Goal: Task Accomplishment & Management: Manage account settings

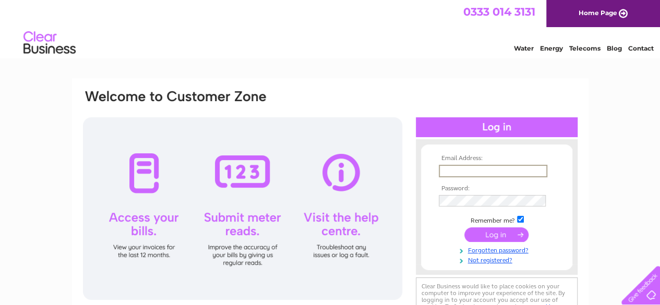
click at [473, 167] on input "text" at bounding box center [493, 171] width 109 height 13
type input "mantonvillagehalltreasurer@gmail.com"
click at [464, 228] on input "submit" at bounding box center [496, 235] width 64 height 15
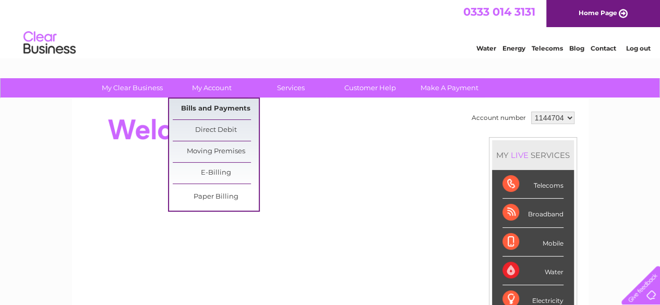
click at [208, 106] on link "Bills and Payments" at bounding box center [216, 109] width 86 height 21
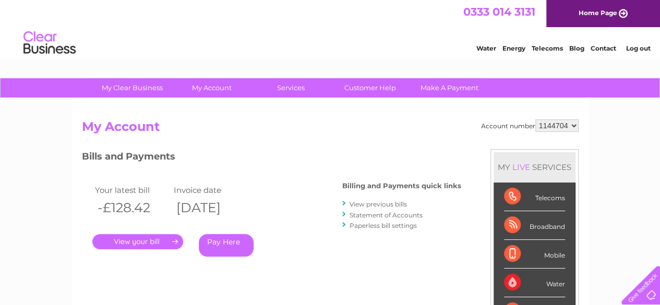
click at [152, 238] on link "." at bounding box center [137, 241] width 91 height 15
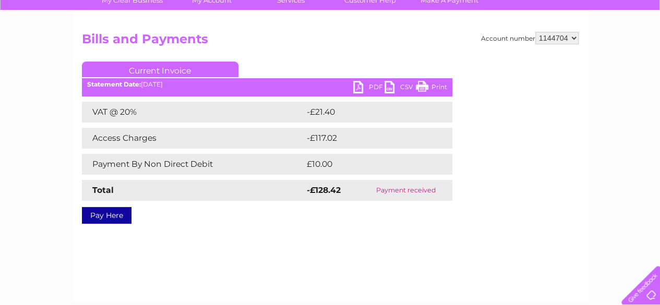
scroll to position [52, 0]
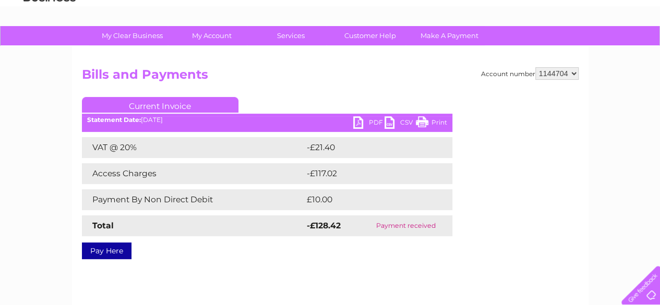
click at [368, 121] on link "PDF" at bounding box center [368, 123] width 31 height 15
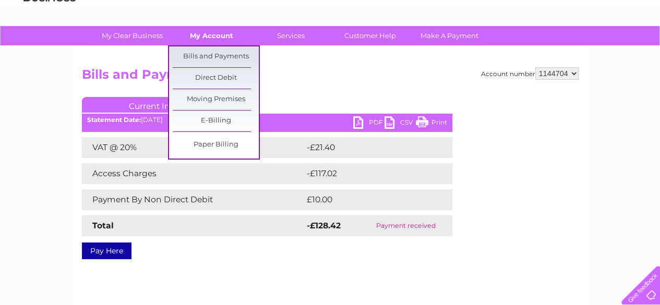
click at [208, 36] on link "My Account" at bounding box center [212, 35] width 86 height 19
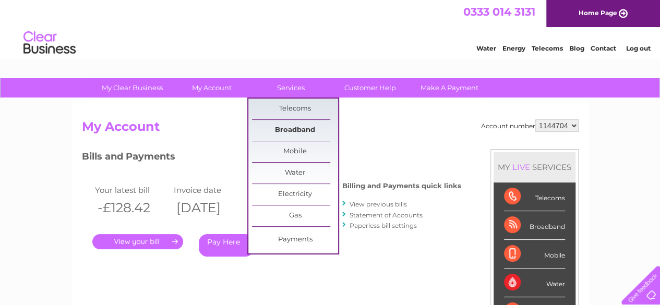
click at [279, 128] on link "Broadband" at bounding box center [295, 130] width 86 height 21
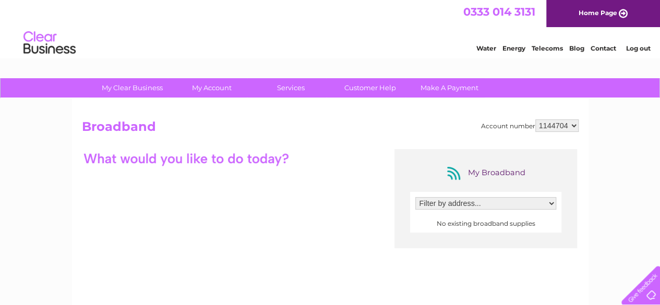
click at [630, 47] on link "Log out" at bounding box center [638, 48] width 25 height 8
